Goal: Task Accomplishment & Management: Use online tool/utility

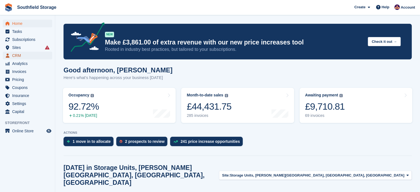
click at [23, 56] on span "CRM" at bounding box center [28, 56] width 33 height 8
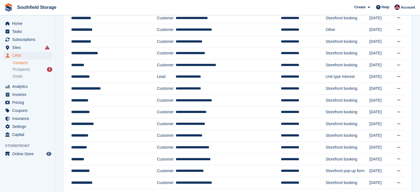
scroll to position [161, 0]
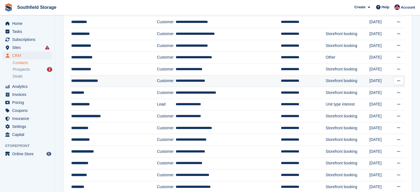
click at [95, 80] on div "**********" at bounding box center [109, 81] width 76 height 6
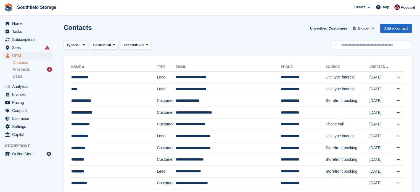
click at [373, 29] on icon at bounding box center [372, 28] width 3 height 4
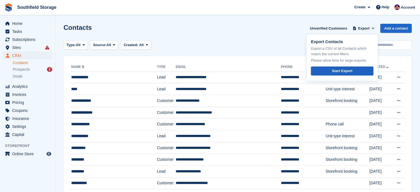
click at [355, 71] on link "Start Export" at bounding box center [342, 70] width 62 height 9
click at [177, 28] on div "Contacts Unverified Customers Export Export Contacts Export a CSV of all Contac…" at bounding box center [237, 32] width 348 height 16
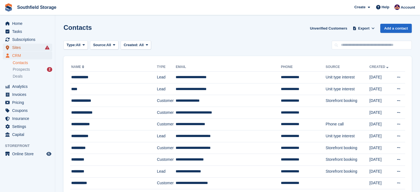
click at [15, 44] on span "Sites" at bounding box center [28, 48] width 33 height 8
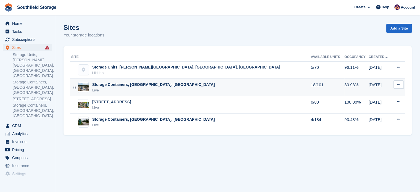
click at [159, 86] on div "Storage Containers, [GEOGRAPHIC_DATA], [GEOGRAPHIC_DATA]" at bounding box center [153, 85] width 122 height 6
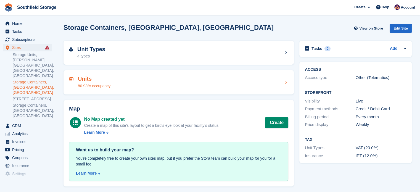
click at [179, 84] on div "Units 80.93% occupancy" at bounding box center [178, 82] width 219 height 13
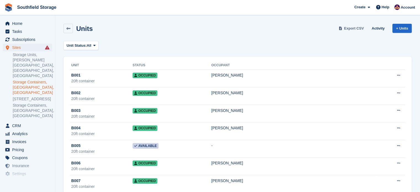
click at [351, 26] on span "Export CSV" at bounding box center [354, 29] width 20 height 6
click at [35, 96] on link "[STREET_ADDRESS]" at bounding box center [32, 98] width 39 height 5
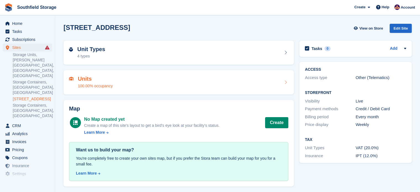
click at [107, 78] on h2 "Units" at bounding box center [95, 79] width 35 height 6
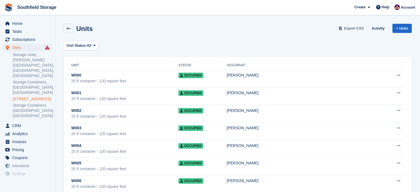
click at [359, 28] on span "Export CSV" at bounding box center [354, 29] width 20 height 6
click at [39, 106] on link "Storage Containers, [GEOGRAPHIC_DATA], [GEOGRAPHIC_DATA]" at bounding box center [32, 111] width 39 height 16
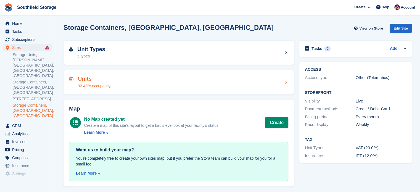
click at [82, 91] on div "Units 93.48% occupancy" at bounding box center [178, 82] width 230 height 24
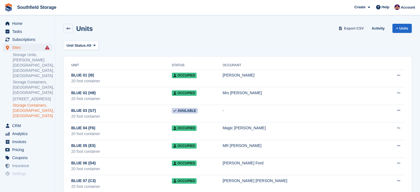
click at [352, 29] on span "Export CSV" at bounding box center [354, 29] width 20 height 6
click at [31, 56] on link "Storage Units, [PERSON_NAME][GEOGRAPHIC_DATA], [GEOGRAPHIC_DATA], [GEOGRAPHIC_D…" at bounding box center [32, 65] width 39 height 26
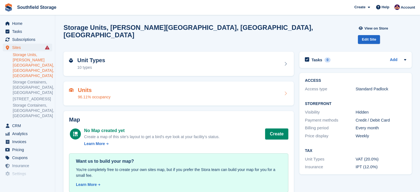
click at [146, 87] on div "Units 96.11% occupancy" at bounding box center [178, 93] width 219 height 13
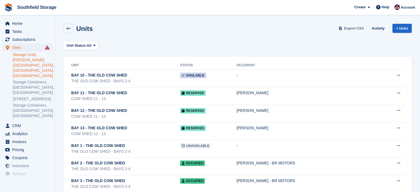
click at [355, 27] on span "Export CSV" at bounding box center [354, 29] width 20 height 6
